Goal: Information Seeking & Learning: Find specific fact

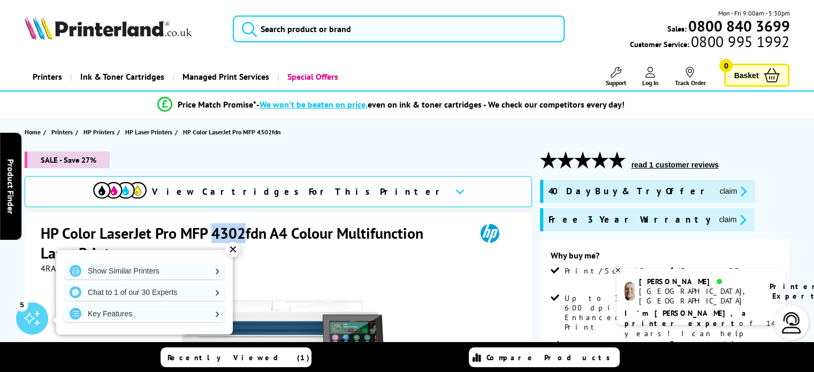
drag, startPoint x: 244, startPoint y: 230, endPoint x: 212, endPoint y: 226, distance: 31.8
click at [212, 226] on h1 "HP Color LaserJet Pro MFP 4302fdn A4 Colour Multifunction Laser Printer" at bounding box center [253, 243] width 424 height 40
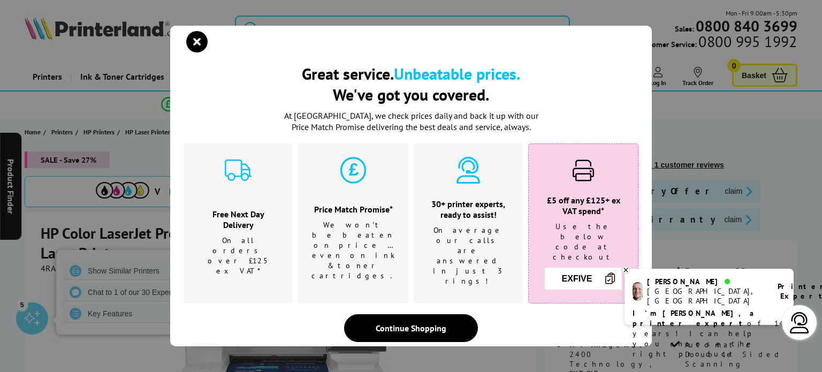
drag, startPoint x: 220, startPoint y: 232, endPoint x: 195, endPoint y: 44, distance: 189.5
click at [195, 44] on icon "close modal" at bounding box center [196, 41] width 21 height 21
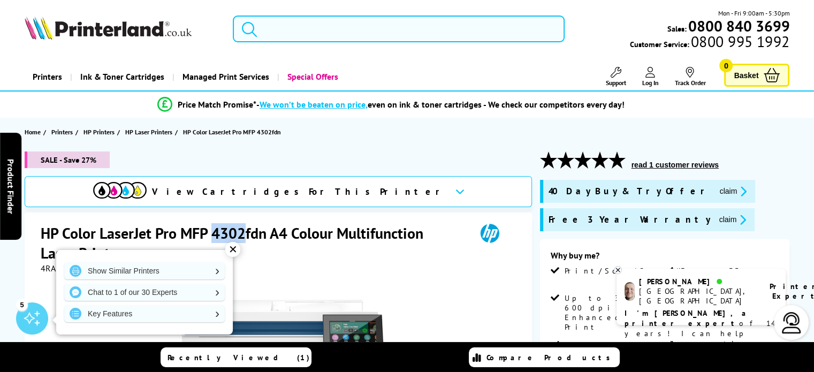
drag, startPoint x: 244, startPoint y: 232, endPoint x: 212, endPoint y: 226, distance: 32.1
click at [212, 226] on h1 "HP Color LaserJet Pro MFP 4302fdn A4 Colour Multifunction Laser Printer" at bounding box center [253, 243] width 424 height 40
copy h1 "4302"
click at [280, 31] on input "search" at bounding box center [399, 29] width 332 height 27
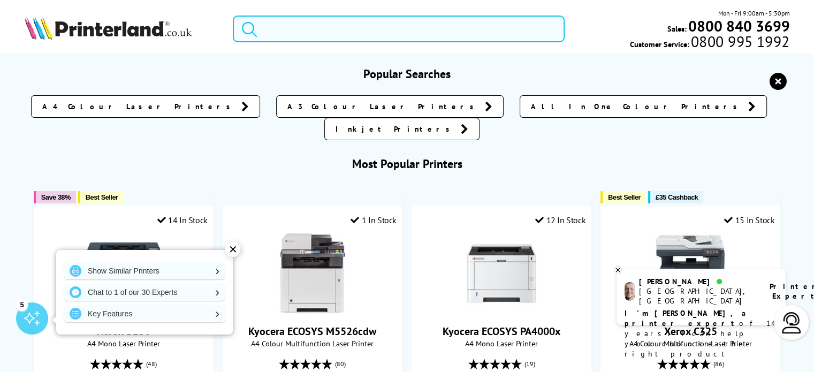
paste input "4302"
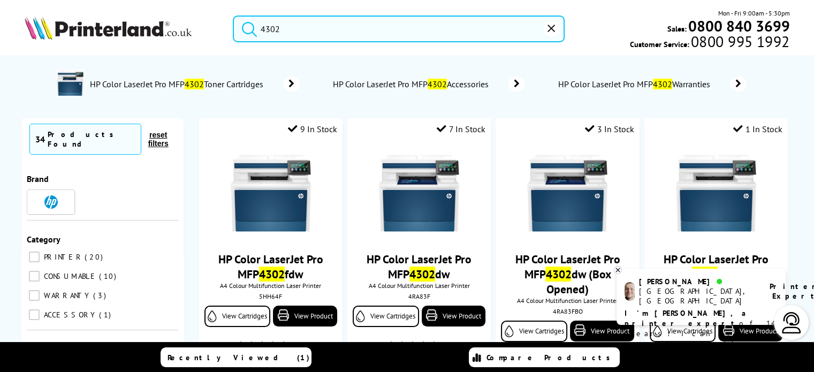
type input "4302"
click at [211, 55] on div "4302 Mon - Fri 9:00am - 5:30pm Sales: 0800 840 3699 Customer Service: 0800 995 …" at bounding box center [407, 31] width 814 height 47
click at [550, 28] on icon "reset" at bounding box center [550, 28] width 7 height 7
type input "4302"
click at [248, 24] on icon "submit" at bounding box center [249, 29] width 16 height 16
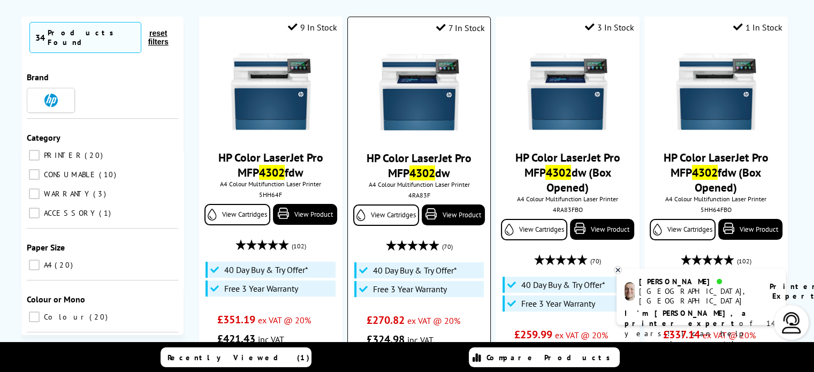
scroll to position [161, 0]
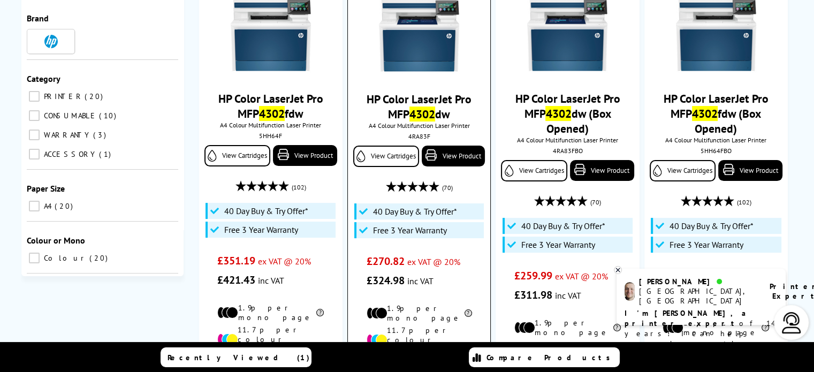
click at [425, 97] on link "HP Color LaserJet Pro MFP 4302 dw" at bounding box center [419, 107] width 105 height 30
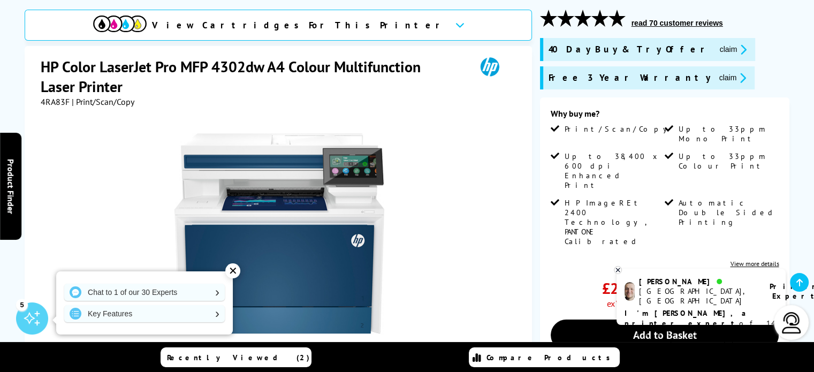
scroll to position [54, 0]
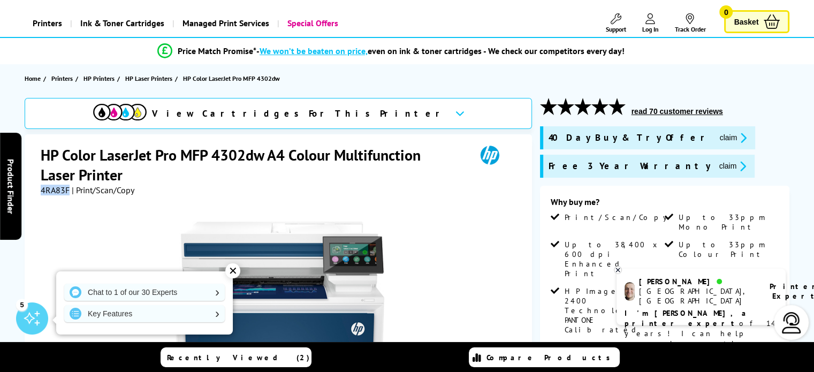
drag, startPoint x: 68, startPoint y: 187, endPoint x: 41, endPoint y: 186, distance: 27.3
click at [41, 186] on span "4RA83F" at bounding box center [55, 190] width 29 height 11
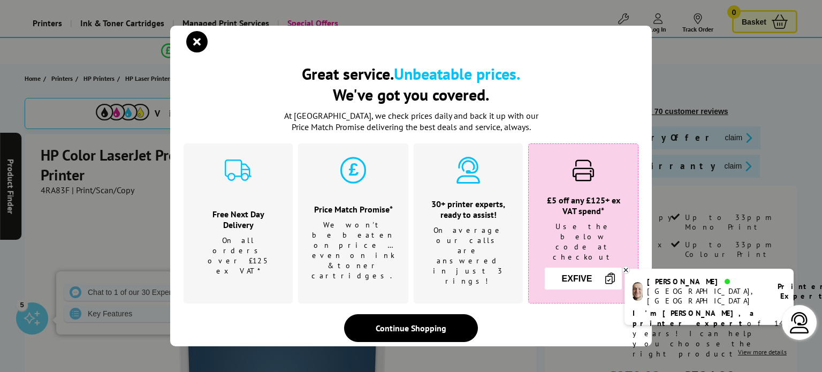
drag, startPoint x: 54, startPoint y: 192, endPoint x: 198, endPoint y: 51, distance: 201.3
click at [198, 51] on icon "close modal" at bounding box center [196, 41] width 21 height 21
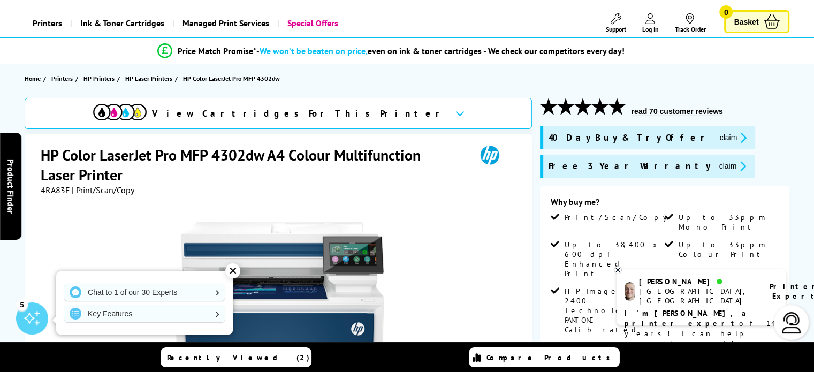
click at [55, 188] on span "4RA83F" at bounding box center [55, 190] width 29 height 11
copy span "4RA83F"
